Goal: Obtain resource: Download file/media

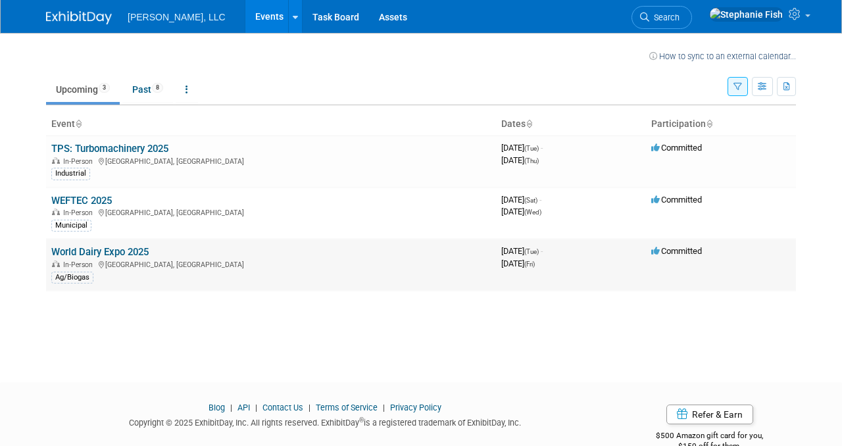
click at [101, 243] on td "World Dairy Expo 2025 In-Person Madison, WI Ag/Biogas" at bounding box center [271, 265] width 450 height 52
click at [97, 255] on link "World Dairy Expo 2025" at bounding box center [99, 252] width 97 height 12
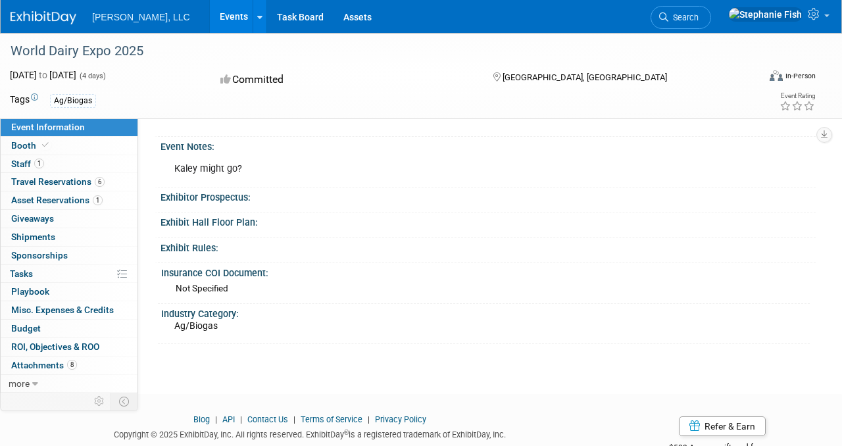
scroll to position [485, 0]
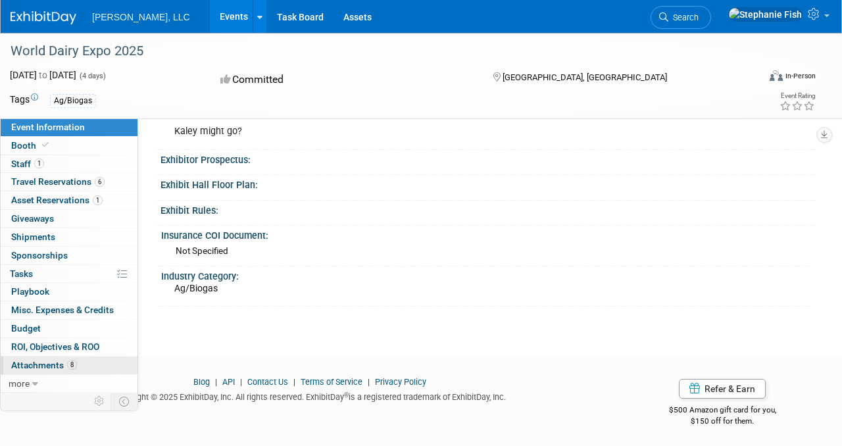
click at [35, 362] on span "Attachments 8" at bounding box center [44, 365] width 66 height 11
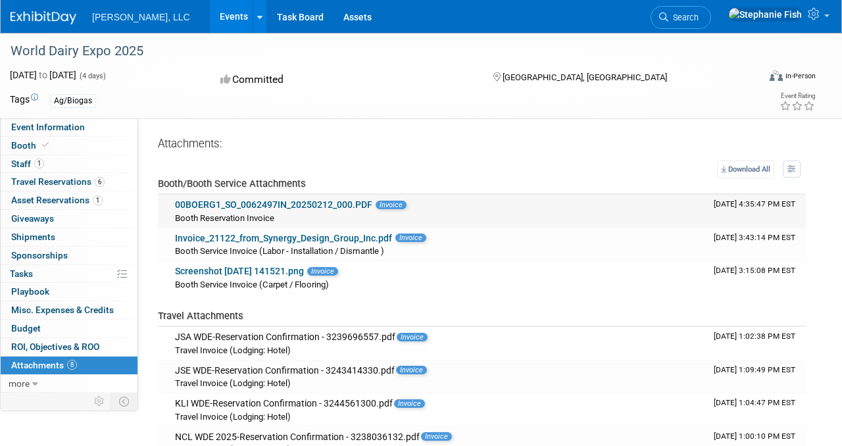
scroll to position [1, 0]
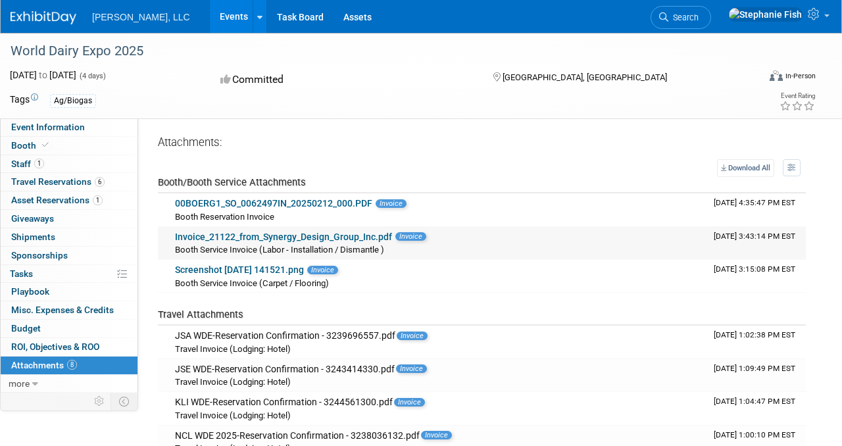
click at [272, 237] on link "Invoice_21122_from_Synergy_Design_Group_Inc.pdf" at bounding box center [283, 237] width 217 height 11
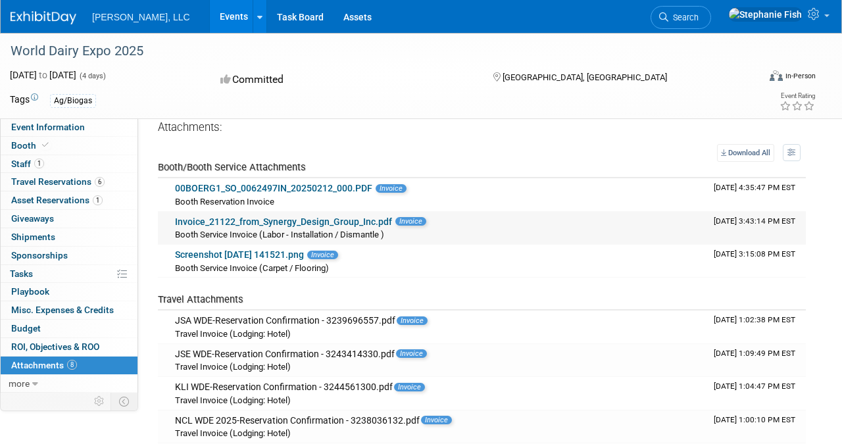
scroll to position [18, 0]
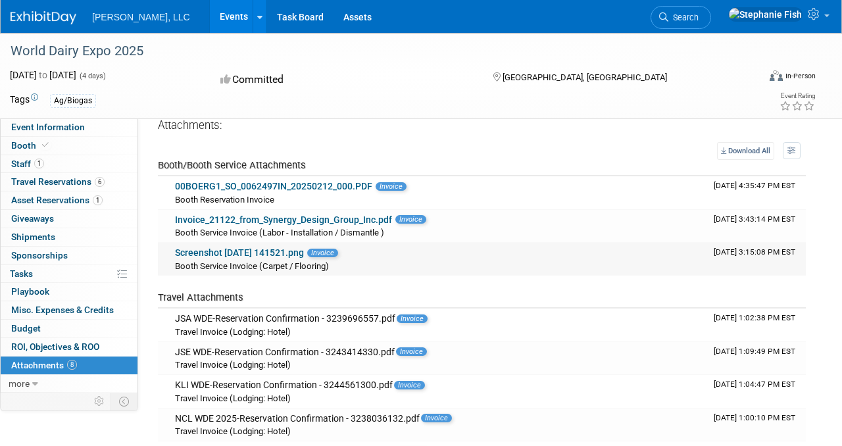
click at [275, 253] on link "Screenshot 2025-07-02 141521.png" at bounding box center [239, 252] width 129 height 11
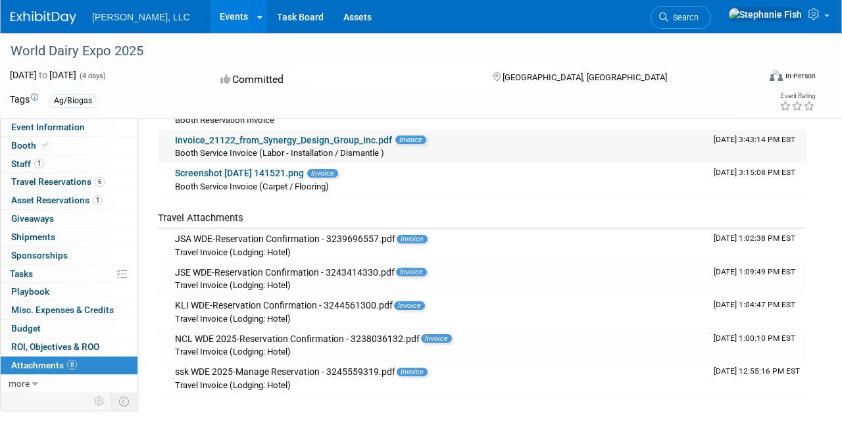
scroll to position [30, 0]
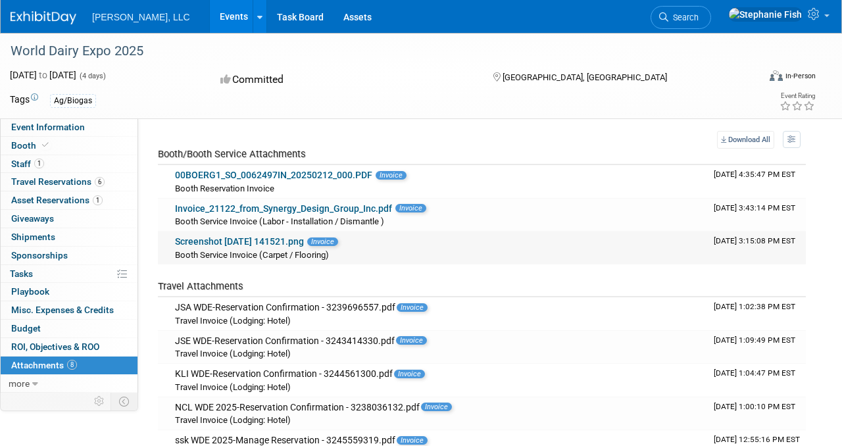
click at [267, 241] on link "Screenshot 2025-07-02 141521.png" at bounding box center [239, 241] width 129 height 11
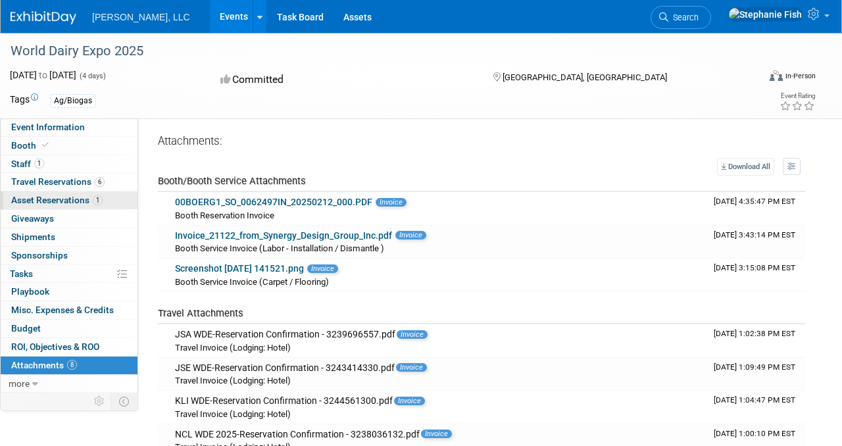
scroll to position [5, 0]
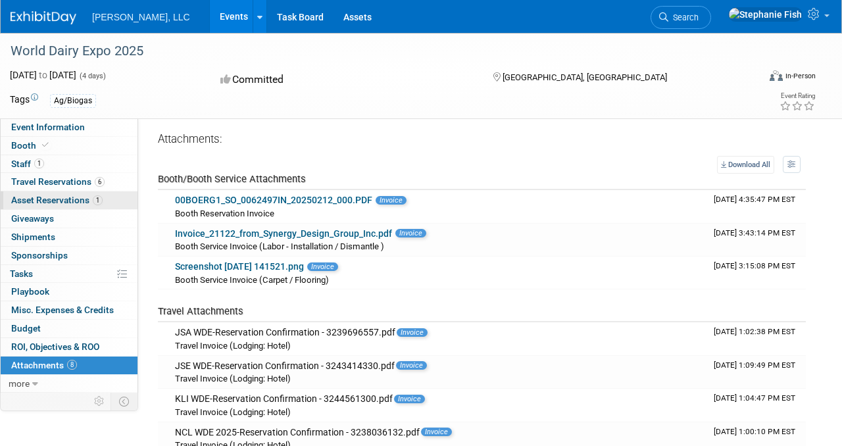
click at [61, 200] on span "Asset Reservations 1" at bounding box center [56, 200] width 91 height 11
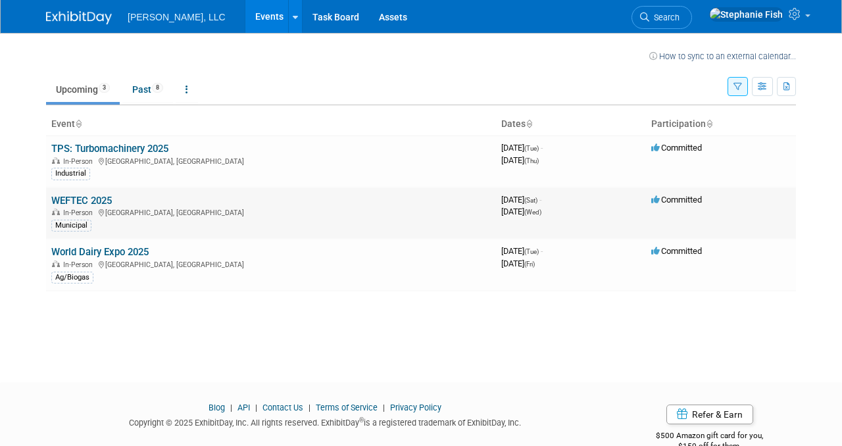
click at [103, 199] on link "WEFTEC 2025" at bounding box center [81, 201] width 61 height 12
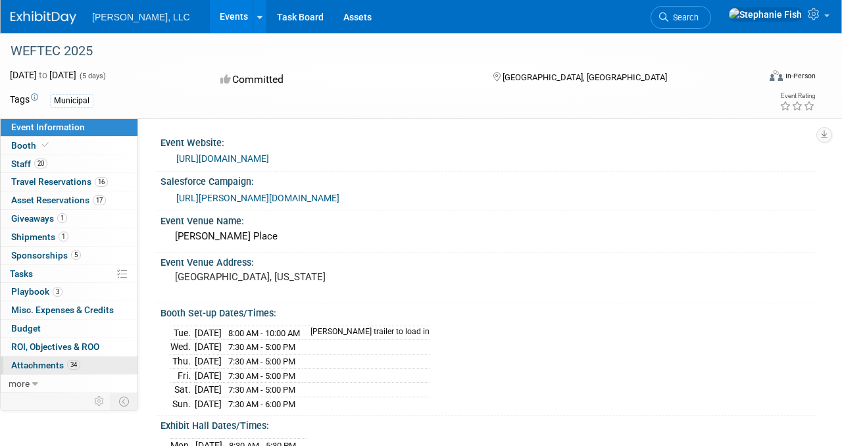
click at [57, 362] on span "Attachments 34" at bounding box center [45, 365] width 69 height 11
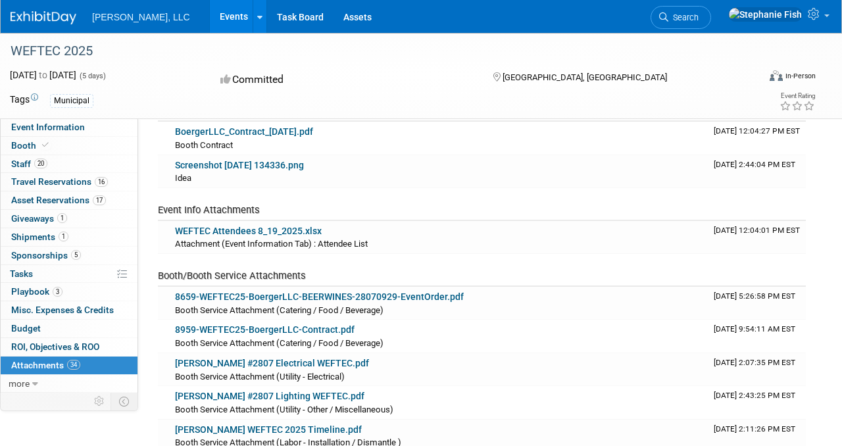
scroll to position [79, 0]
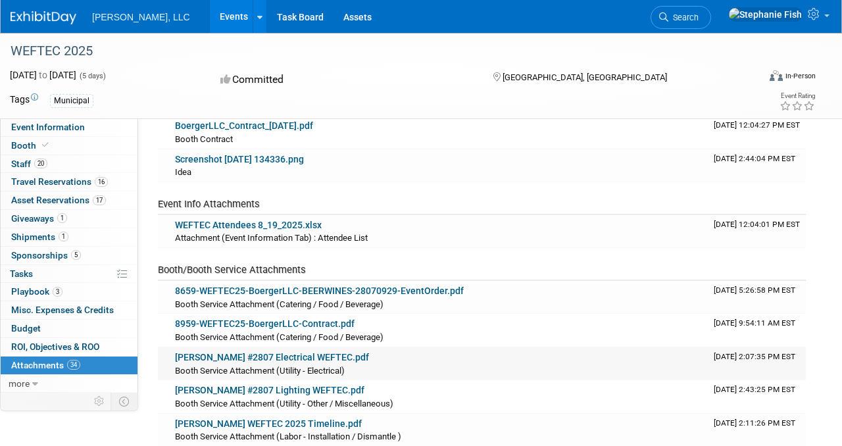
click at [285, 353] on link "[PERSON_NAME] #2807 Electrical WEFTEC.pdf" at bounding box center [272, 357] width 194 height 11
click at [287, 389] on link "[PERSON_NAME] #2807 Lighting WEFTEC.pdf" at bounding box center [269, 390] width 189 height 11
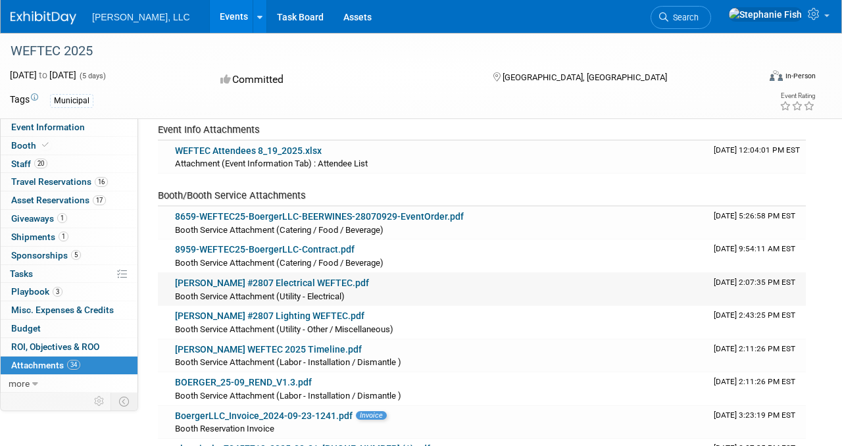
scroll to position [157, 0]
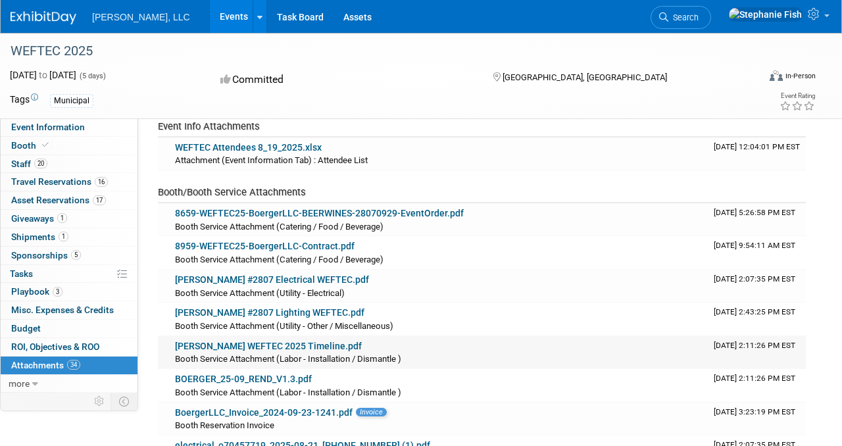
click at [266, 347] on link "[PERSON_NAME] WEFTEC 2025 Timeline.pdf" at bounding box center [268, 346] width 187 height 11
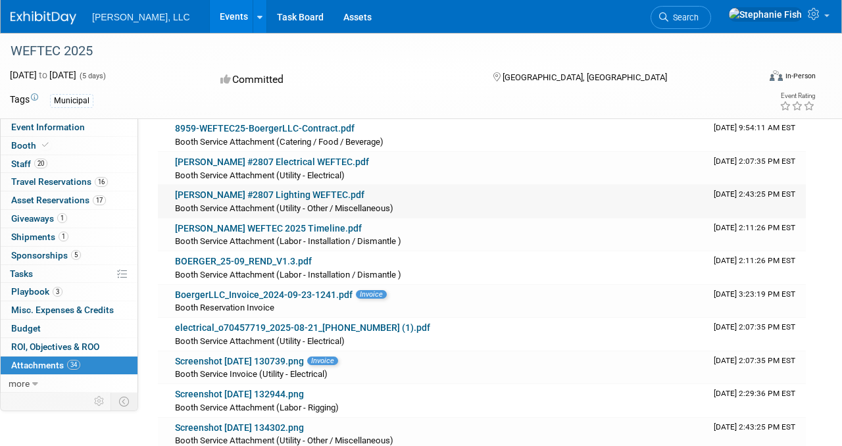
scroll to position [275, 0]
click at [285, 330] on link "electrical_o70457719_2025-08-21_[PHONE_NUMBER] (1).pdf" at bounding box center [302, 327] width 255 height 11
click at [257, 362] on link "Screenshot [DATE] 130739.png" at bounding box center [239, 360] width 129 height 11
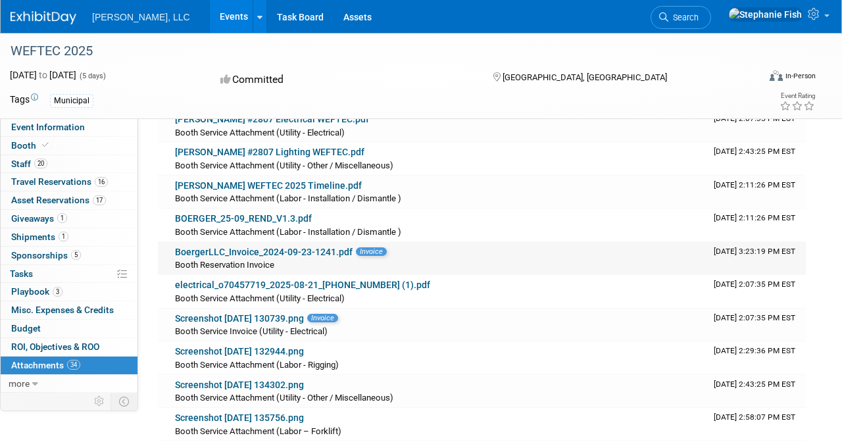
scroll to position [326, 0]
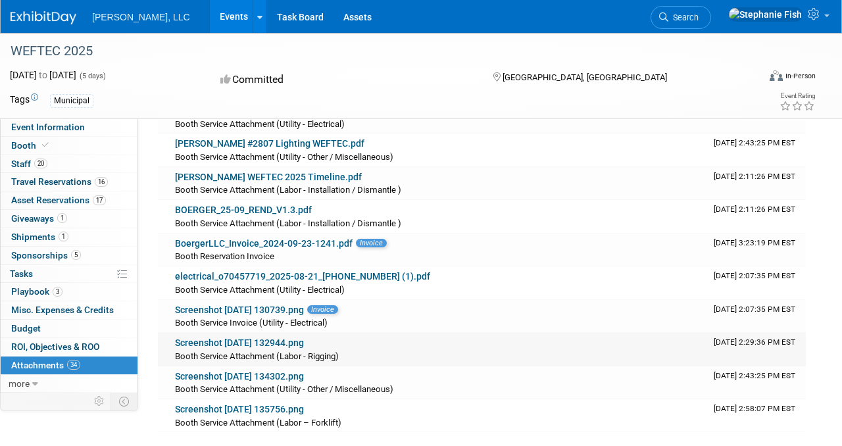
click at [293, 351] on div "Booth Service Attachment (Labor - Rigging)" at bounding box center [439, 355] width 528 height 13
click at [287, 344] on link "Screenshot [DATE] 132944.png" at bounding box center [239, 342] width 129 height 11
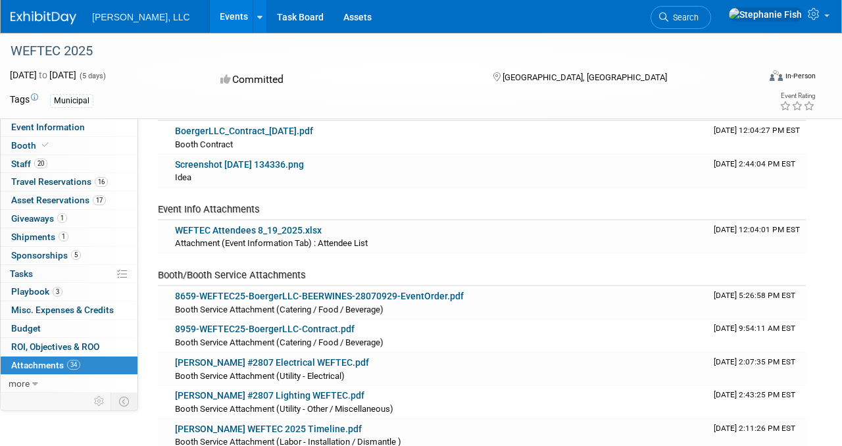
scroll to position [0, 0]
